Goal: Transaction & Acquisition: Purchase product/service

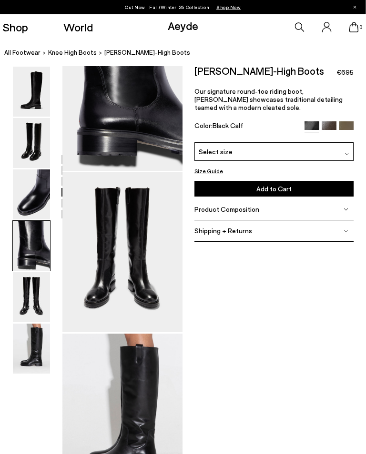
scroll to position [539, 6]
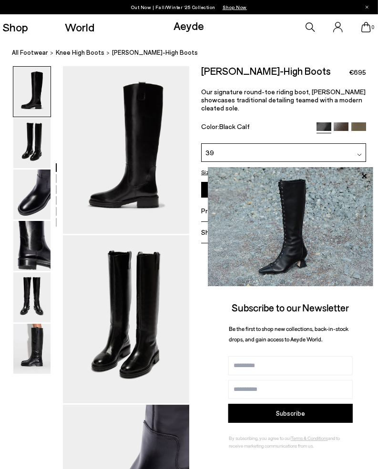
scroll to position [0, 12]
